Goal: Communication & Community: Answer question/provide support

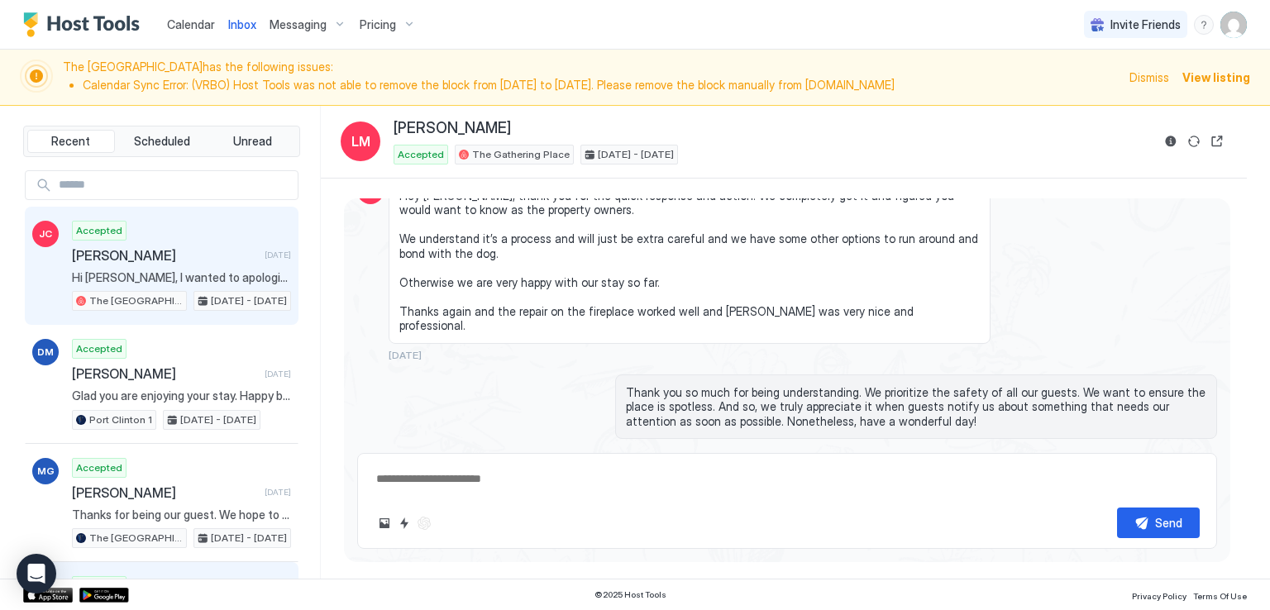
scroll to position [3247, 0]
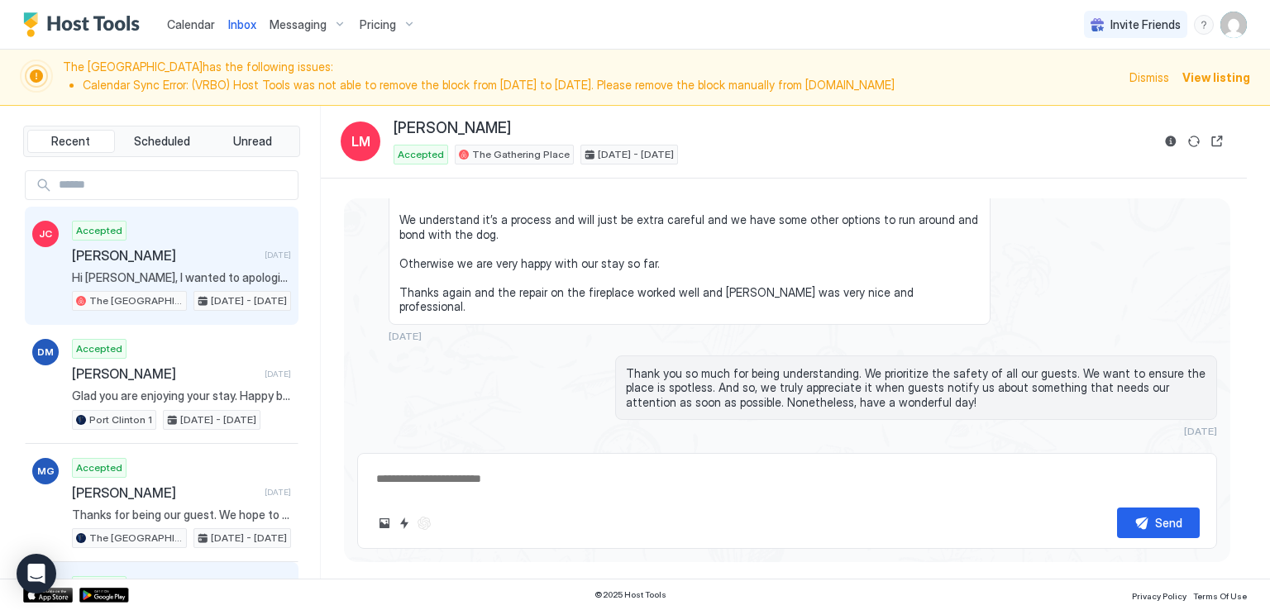
click at [144, 247] on span "[PERSON_NAME]" at bounding box center [165, 255] width 186 height 17
type textarea "*"
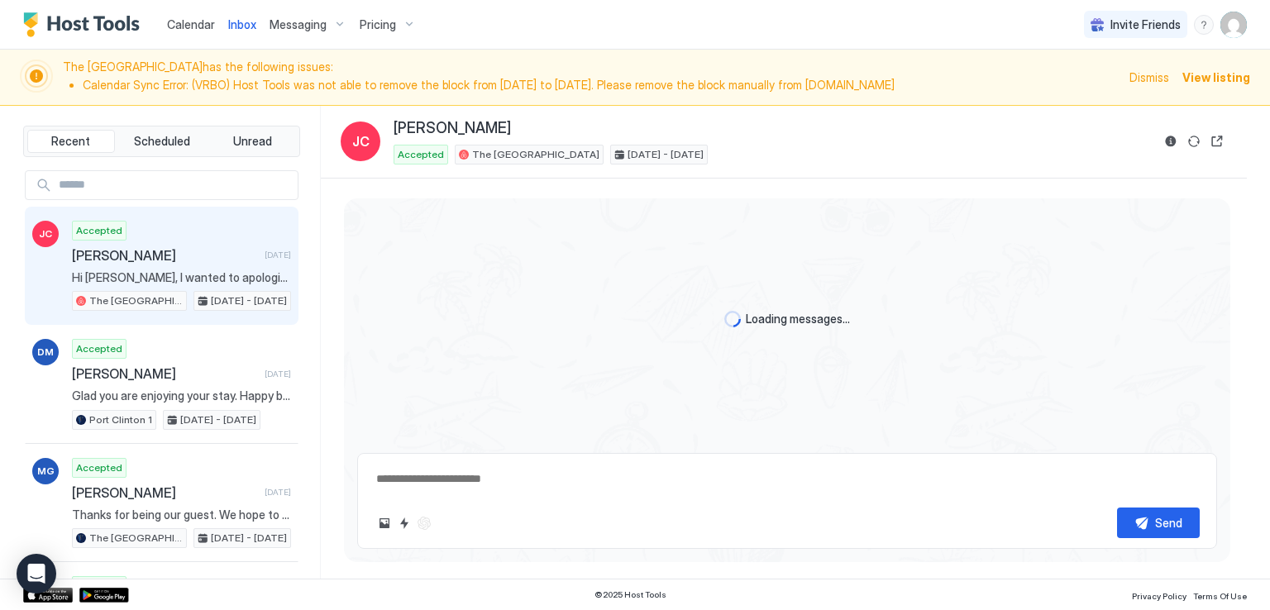
scroll to position [1299, 0]
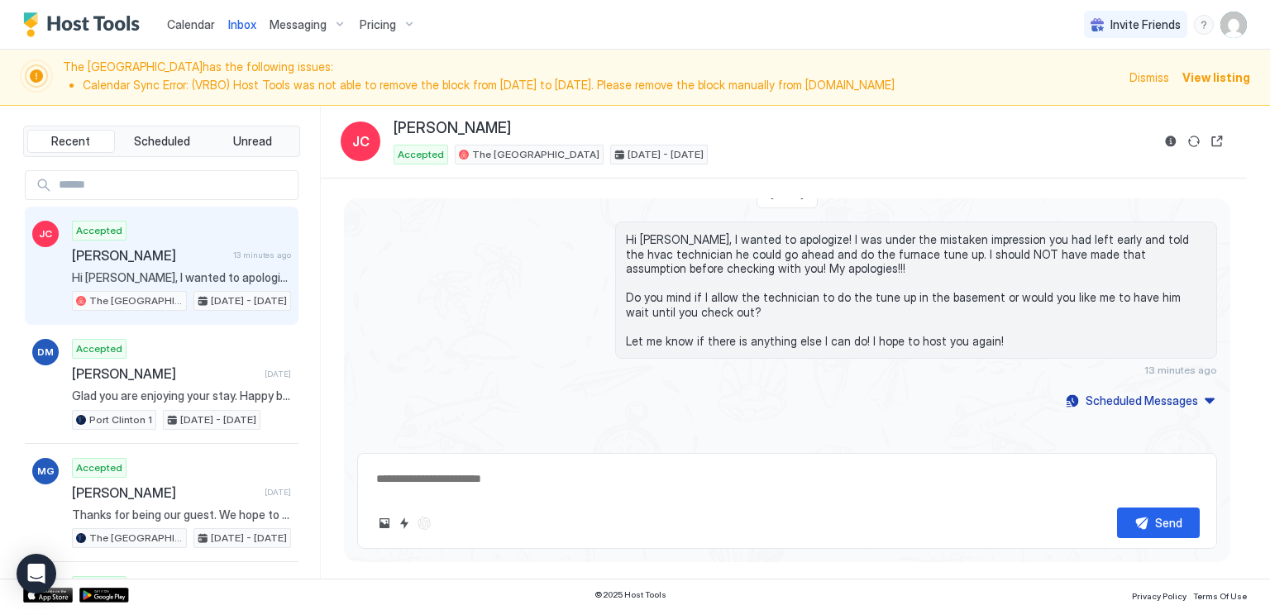
click at [536, 310] on div "Hi [PERSON_NAME], I wanted to apologize! I was under the mistaken impression yo…" at bounding box center [787, 299] width 860 height 155
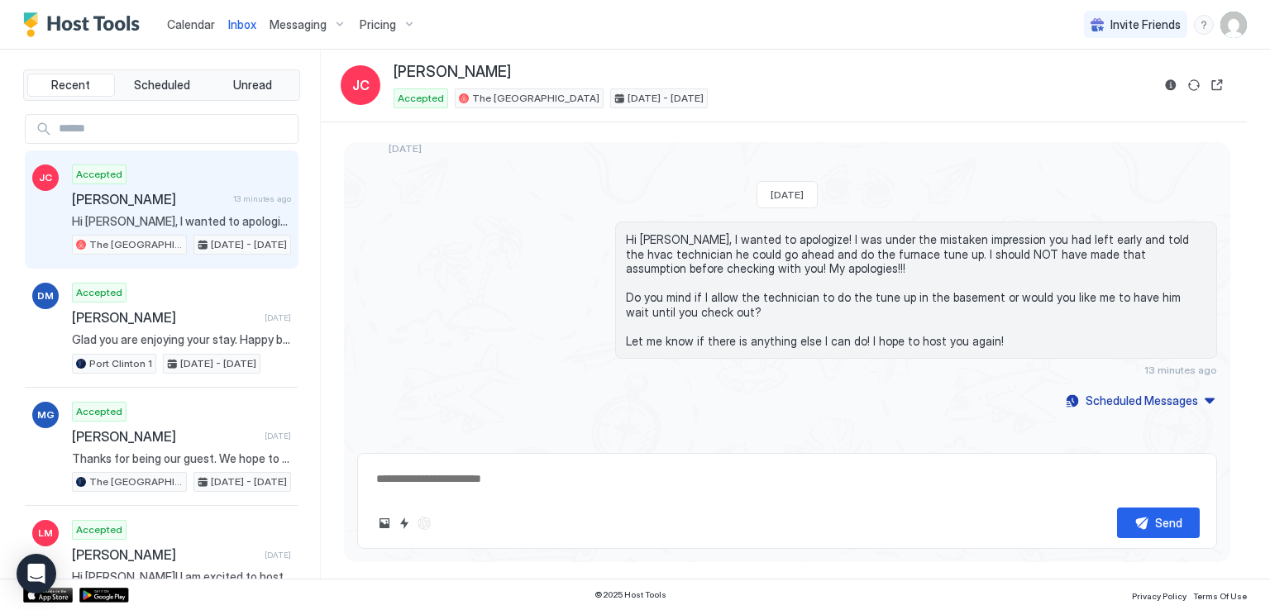
click at [528, 289] on div "Hi [PERSON_NAME], I wanted to apologize! I was under the mistaken impression yo…" at bounding box center [787, 299] width 860 height 155
click at [522, 289] on div "Hi [PERSON_NAME], I wanted to apologize! I was under the mistaken impression yo…" at bounding box center [787, 299] width 860 height 155
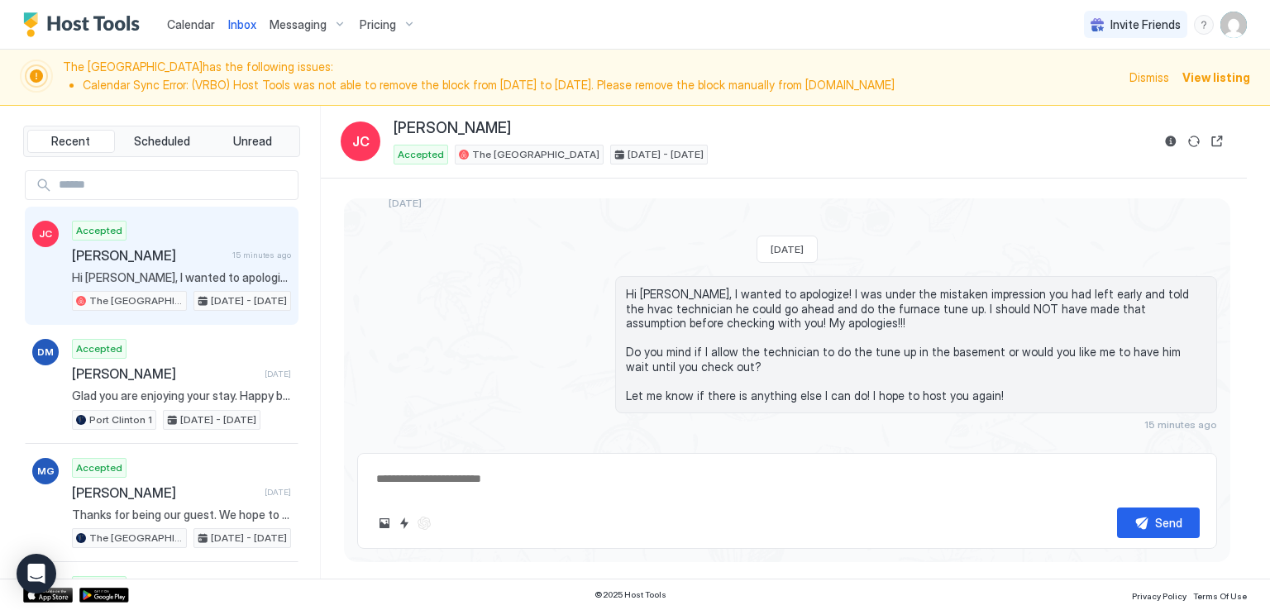
scroll to position [1217, 0]
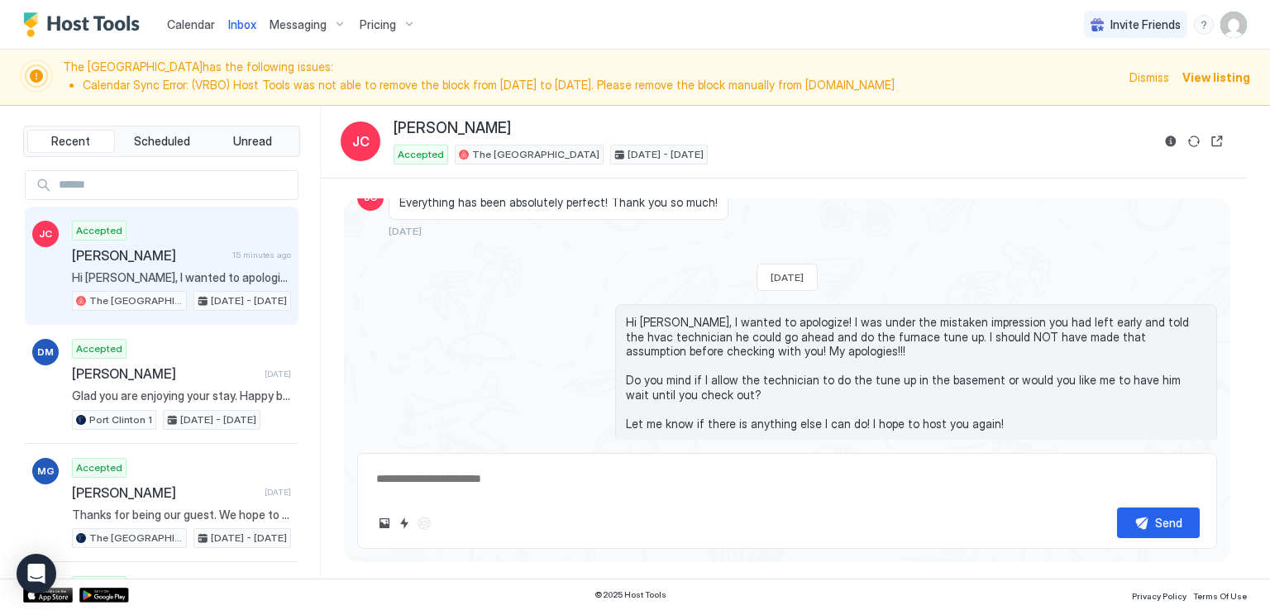
click at [493, 7] on div "Calendar Inbox Messaging Pricing Invite Friends RM" at bounding box center [635, 25] width 1270 height 50
click at [638, 29] on div "Calendar Inbox Messaging Pricing Invite Friends RM" at bounding box center [635, 25] width 1270 height 50
drag, startPoint x: 487, startPoint y: 353, endPoint x: 181, endPoint y: 226, distance: 331.3
click at [486, 352] on div "Hi [PERSON_NAME], I wanted to apologize! I was under the mistaken impression yo…" at bounding box center [787, 381] width 860 height 155
